Goal: Information Seeking & Learning: Learn about a topic

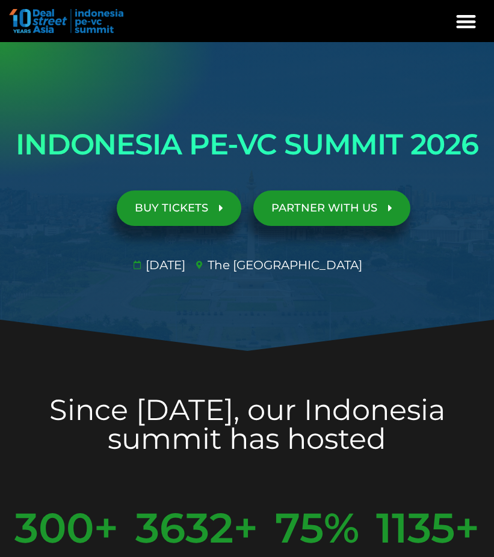
click at [451, 25] on div "Menu" at bounding box center [466, 21] width 32 height 32
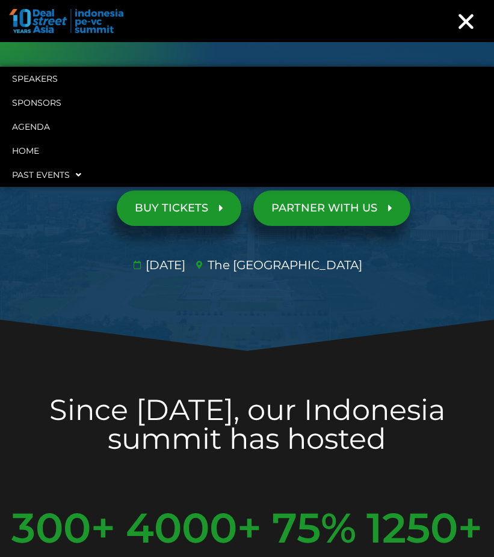
click at [488, 255] on div "INDONESIA PE-VC SUMMIT 2026 Opportunities & risks amidst reset in SE Asia's anc…" at bounding box center [247, 197] width 494 height 166
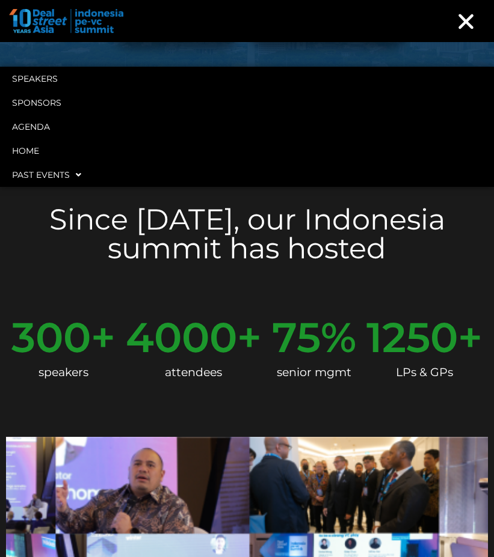
scroll to position [911, 0]
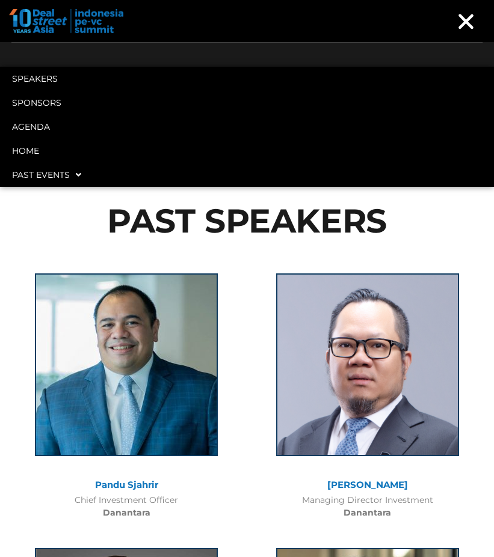
click at [465, 1] on div "Speakers Sponsors Agenda Home Past Events SG 2025 JKT 2025 SG 2024 JKT 2024 SG …" at bounding box center [247, 21] width 494 height 42
click at [474, 14] on icon "Menu Toggle" at bounding box center [465, 21] width 21 height 21
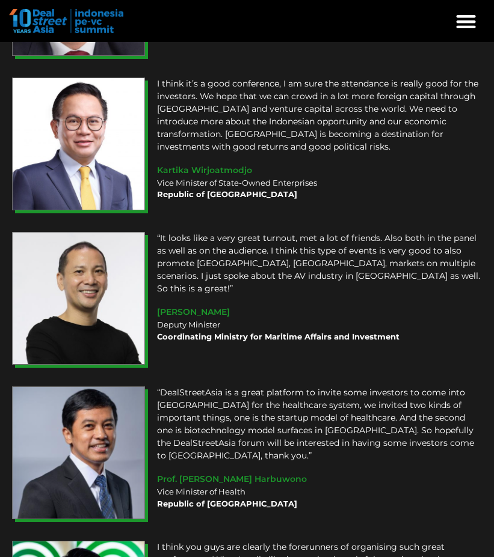
scroll to position [12564, 0]
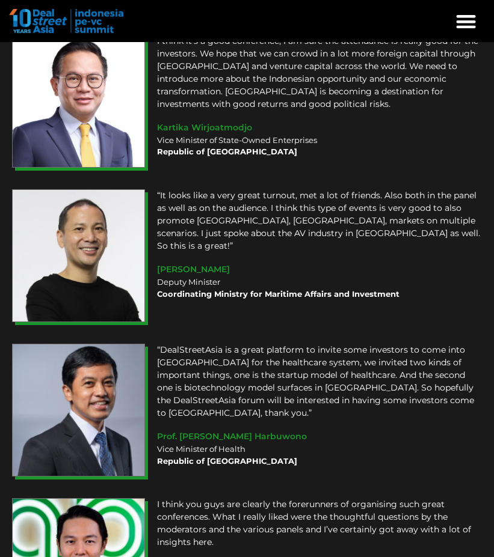
click at [420, 444] on div "Vice Minister of Health Republic of Indonesia" at bounding box center [319, 455] width 325 height 23
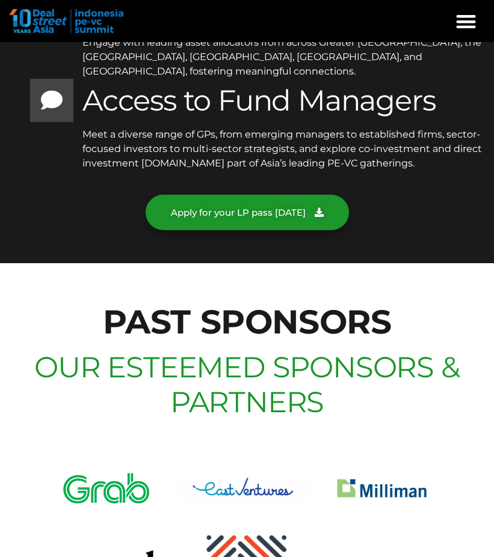
scroll to position [10092, 0]
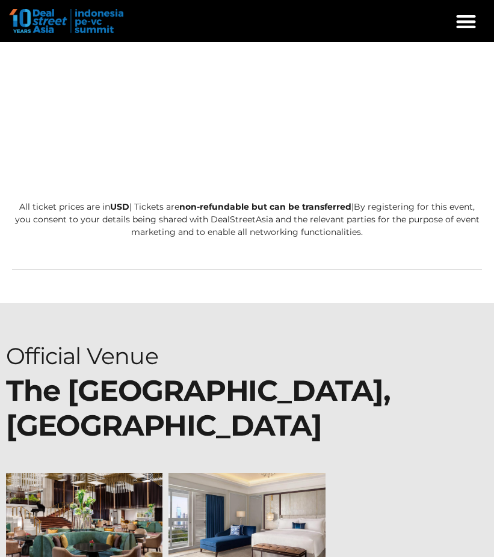
scroll to position [9242, 0]
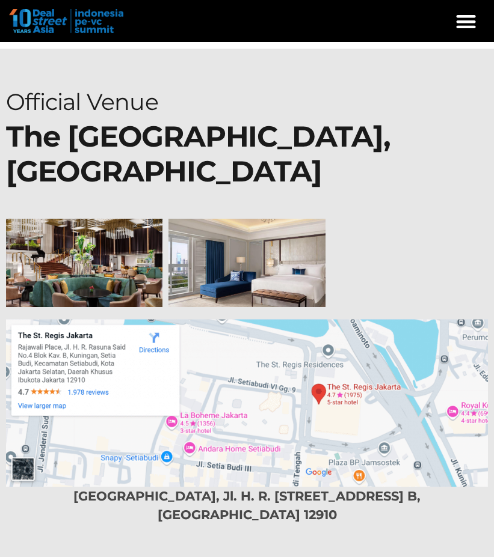
click at [390, 120] on b "The [GEOGRAPHIC_DATA], [GEOGRAPHIC_DATA]" at bounding box center [198, 154] width 384 height 70
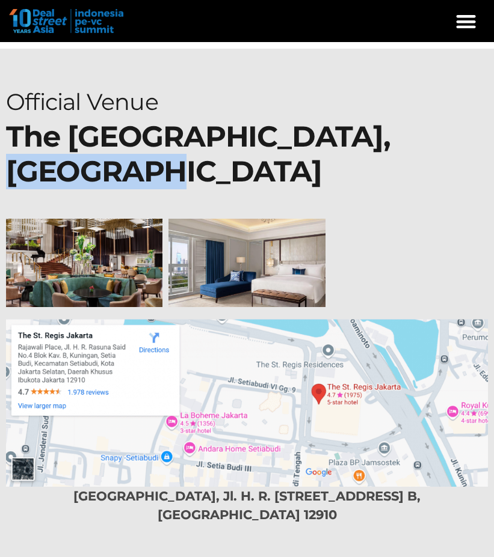
click at [390, 120] on b "The [GEOGRAPHIC_DATA], [GEOGRAPHIC_DATA]" at bounding box center [198, 154] width 384 height 70
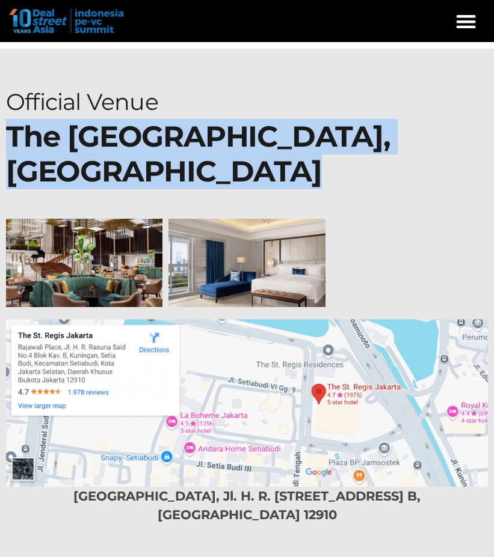
click at [390, 120] on b "The [GEOGRAPHIC_DATA], [GEOGRAPHIC_DATA]" at bounding box center [198, 154] width 384 height 70
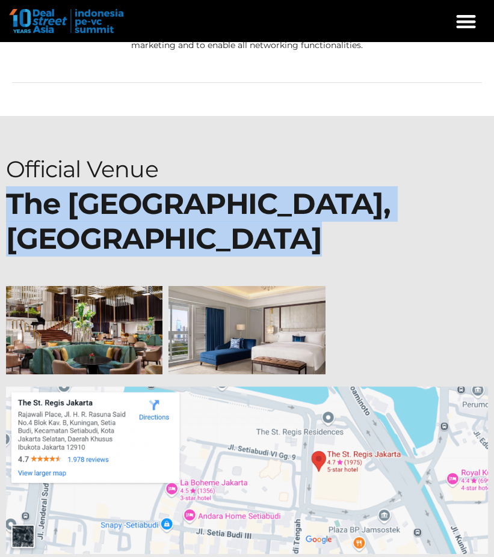
scroll to position [9236, 0]
